Goal: Check status: Check status

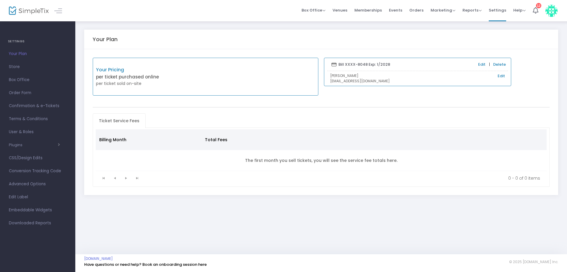
click at [416, 9] on span "Orders" at bounding box center [417, 10] width 14 height 15
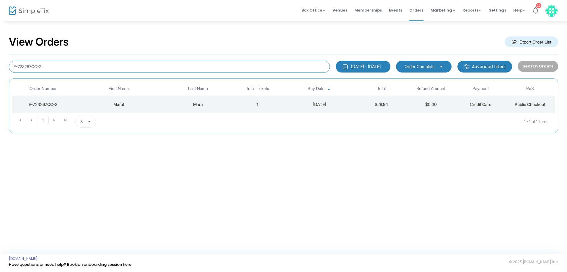
drag, startPoint x: 48, startPoint y: 66, endPoint x: 0, endPoint y: 66, distance: 48.5
click at [0, 66] on div "View Orders Export Order List E-723267CC-2 [DATE] - [DATE] Last 30 Days [DATE] …" at bounding box center [283, 87] width 567 height 133
paste input "[PERSON_NAME]"
type input "[PERSON_NAME]"
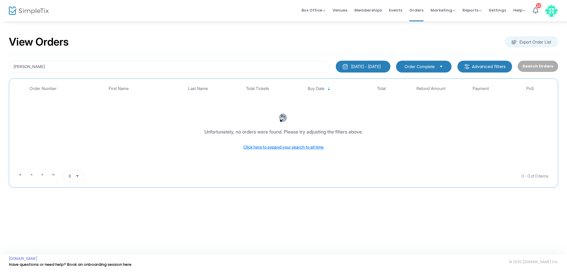
click at [371, 67] on div "[DATE] - [DATE]" at bounding box center [366, 67] width 30 height 6
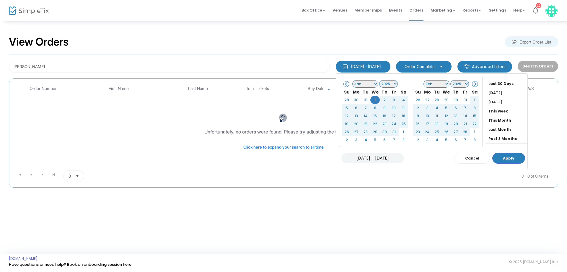
scroll to position [45, 0]
click at [492, 121] on li "This Year" at bounding box center [506, 120] width 41 height 9
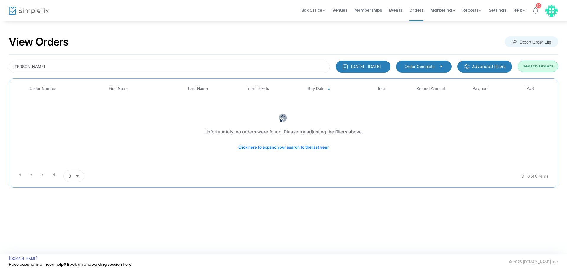
click at [530, 68] on button "Search Orders" at bounding box center [538, 66] width 40 height 11
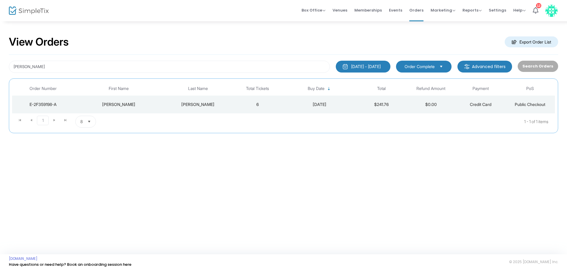
click at [201, 105] on div "[PERSON_NAME]" at bounding box center [198, 104] width 67 height 6
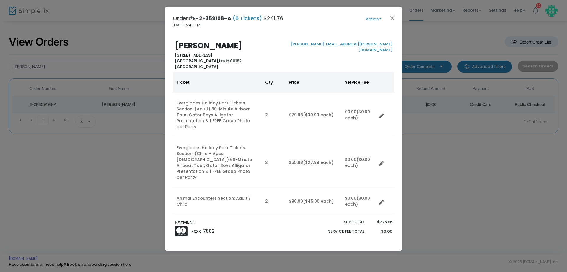
scroll to position [134, 0]
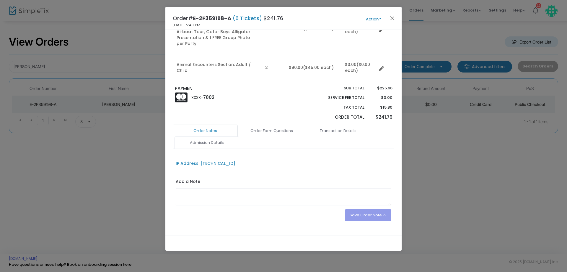
click at [210, 136] on link "Admission Details" at bounding box center [206, 142] width 65 height 12
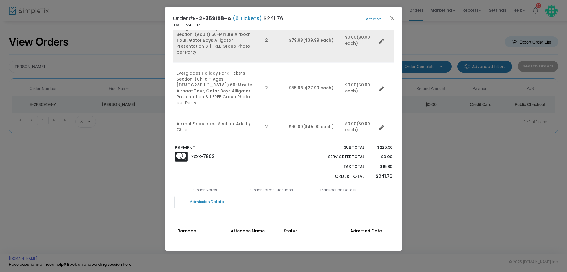
scroll to position [45, 0]
